Goal: Task Accomplishment & Management: Manage account settings

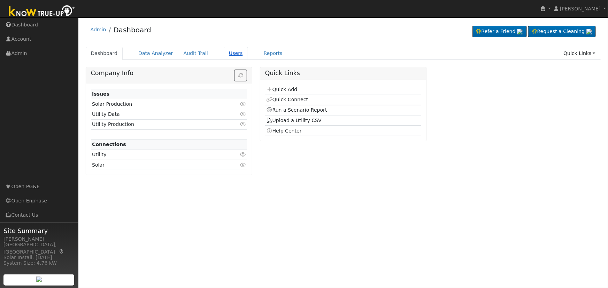
click at [224, 53] on link "Users" at bounding box center [236, 53] width 24 height 13
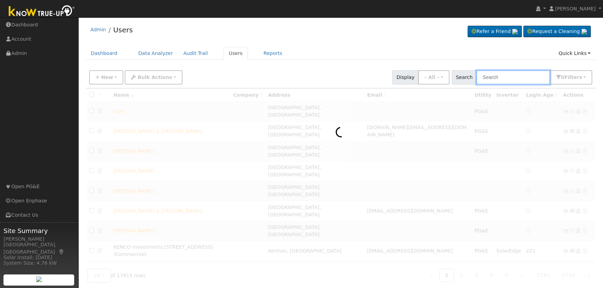
click at [497, 75] on input "text" at bounding box center [513, 77] width 74 height 14
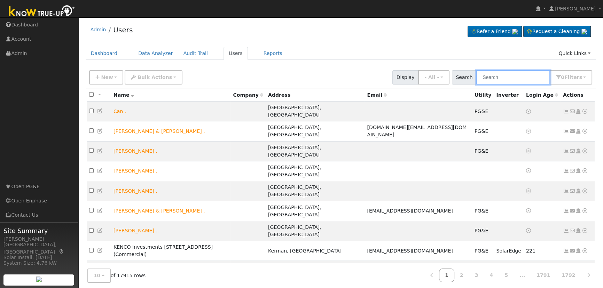
paste input "[PERSON_NAME]"
type input "[PERSON_NAME]"
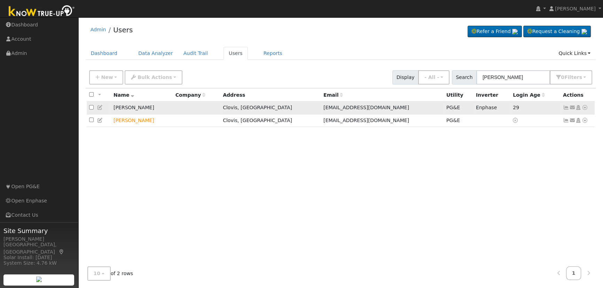
click at [578, 108] on icon at bounding box center [578, 107] width 6 height 5
